Goal: Navigation & Orientation: Understand site structure

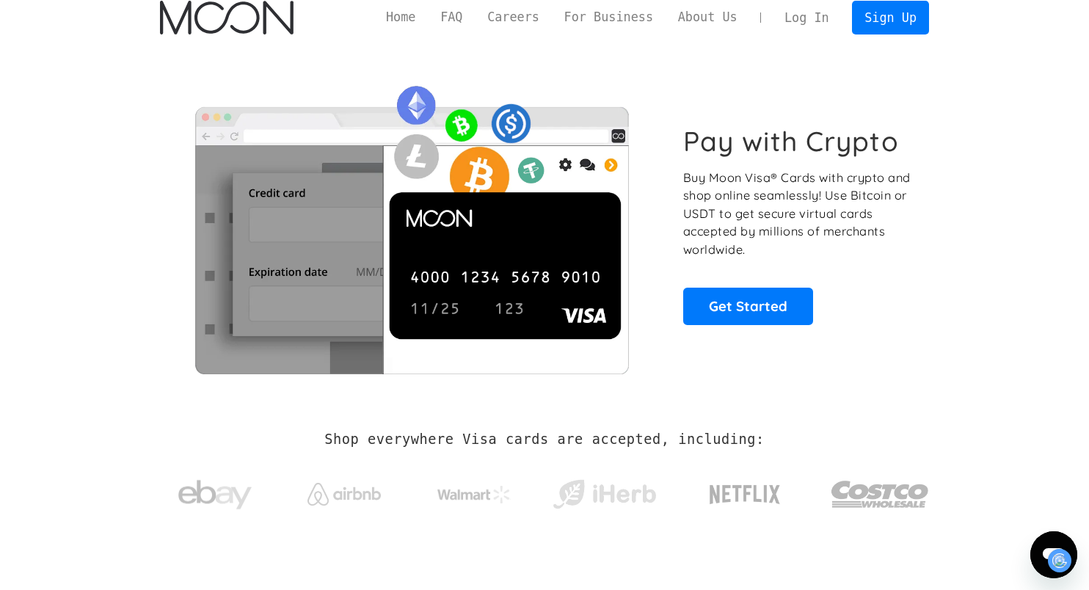
scroll to position [0, 3]
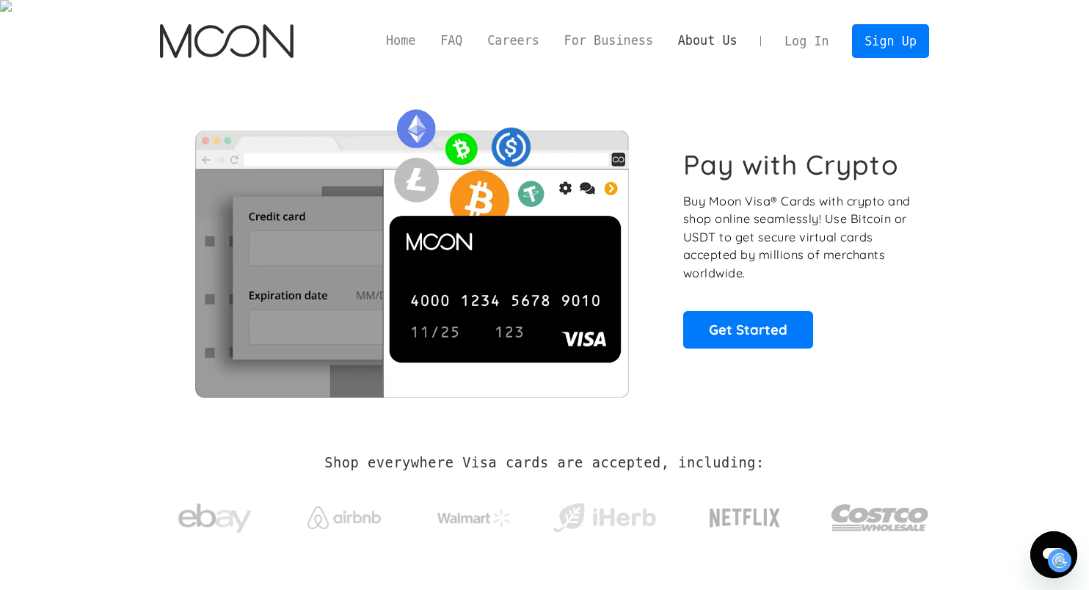
click at [699, 32] on link "About Us" at bounding box center [708, 41] width 84 height 18
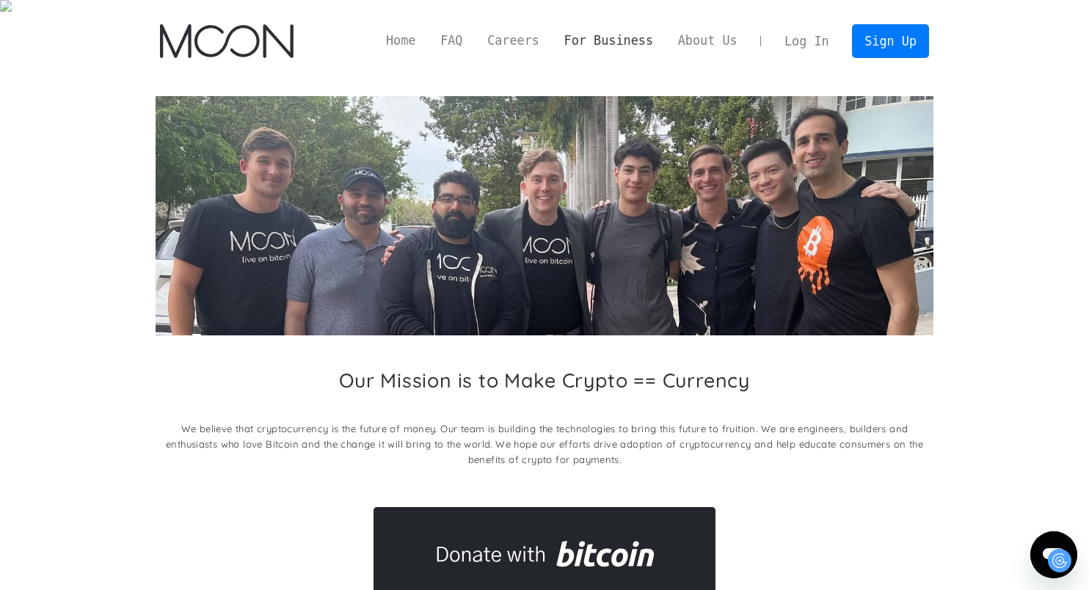
click at [613, 34] on link "For Business" at bounding box center [609, 41] width 114 height 18
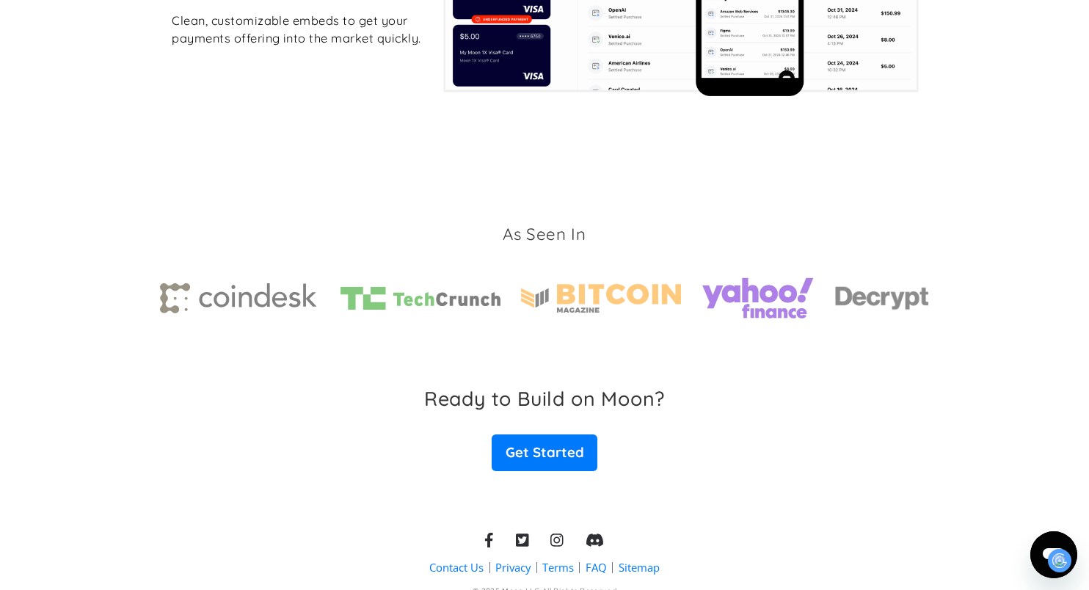
scroll to position [2971, 0]
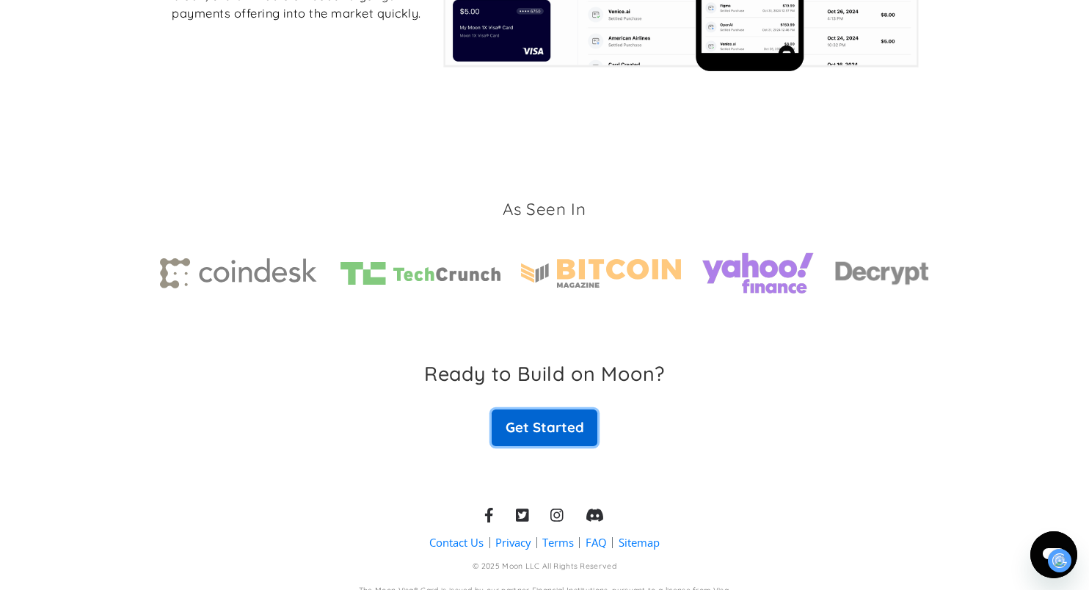
click at [550, 409] on link "Get Started" at bounding box center [545, 427] width 106 height 37
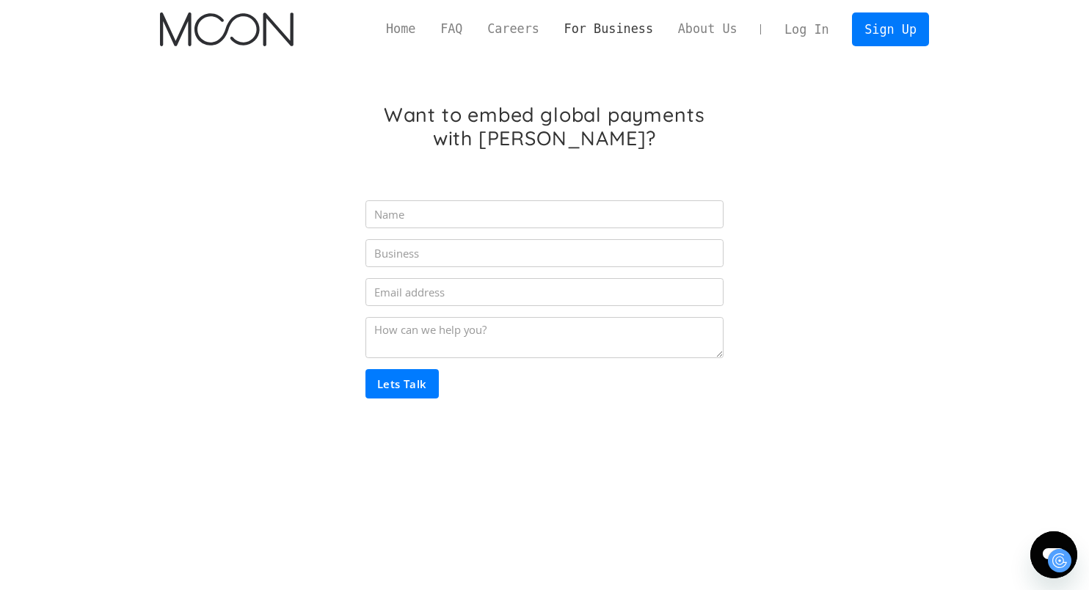
click at [591, 27] on link "For Business" at bounding box center [609, 29] width 114 height 18
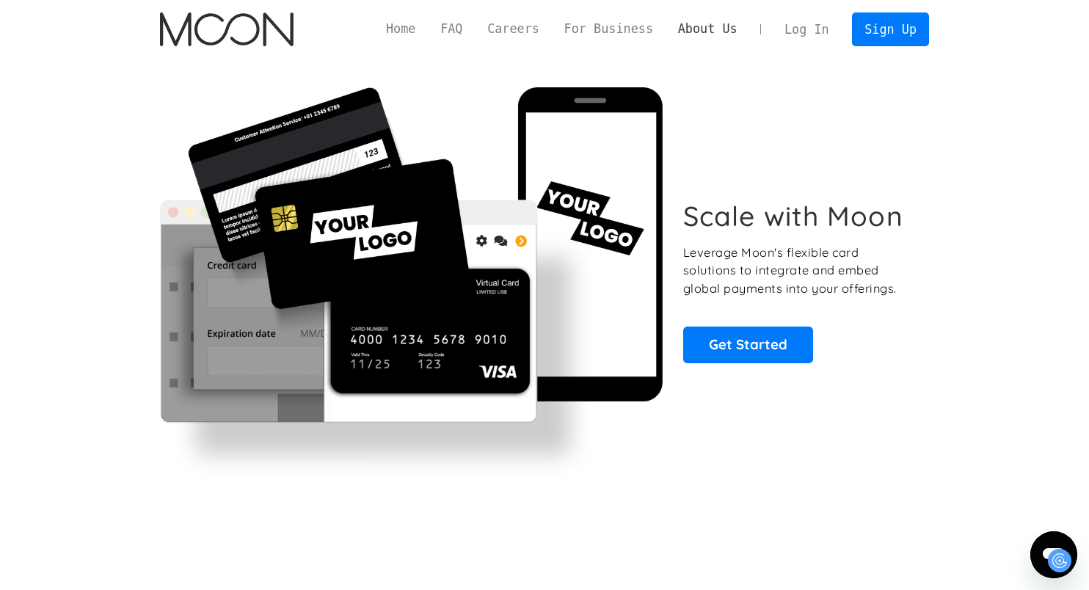
click at [716, 37] on link "About Us" at bounding box center [708, 29] width 84 height 18
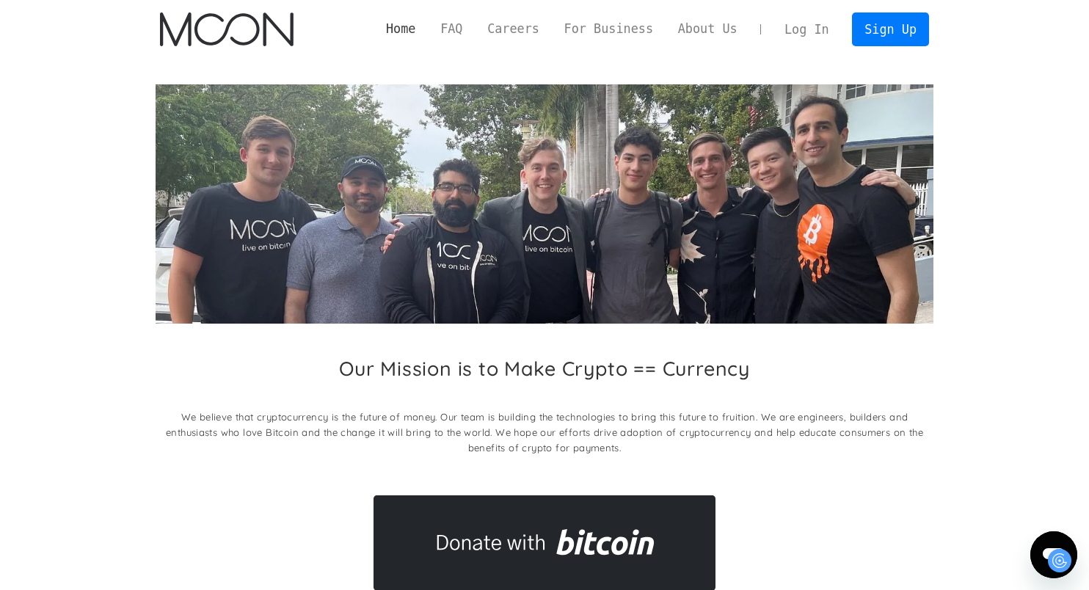
click at [410, 25] on link "Home" at bounding box center [401, 29] width 54 height 18
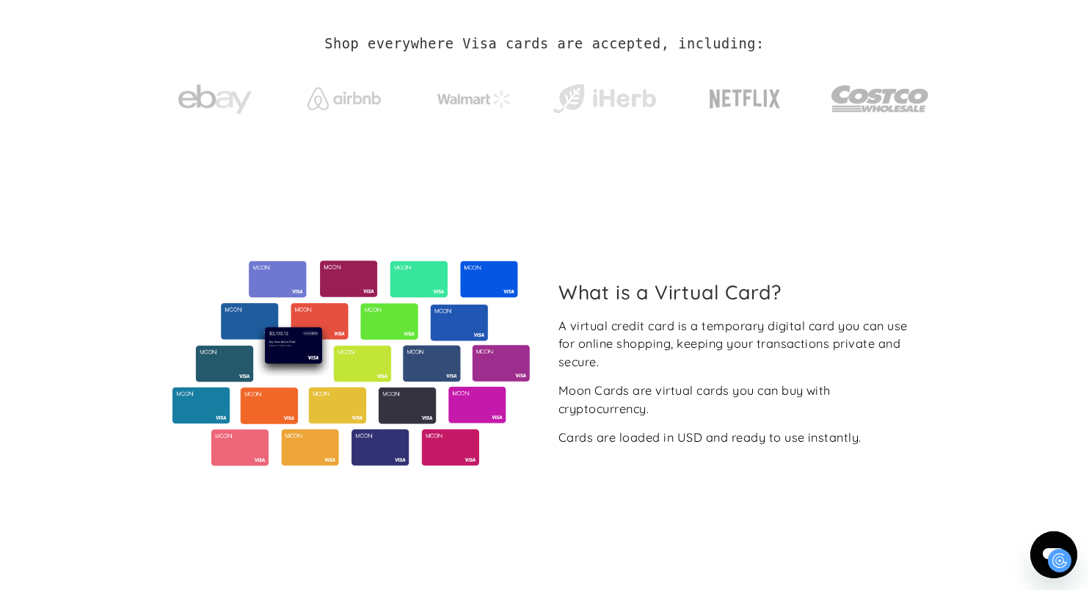
scroll to position [423, 0]
